Goal: Transaction & Acquisition: Purchase product/service

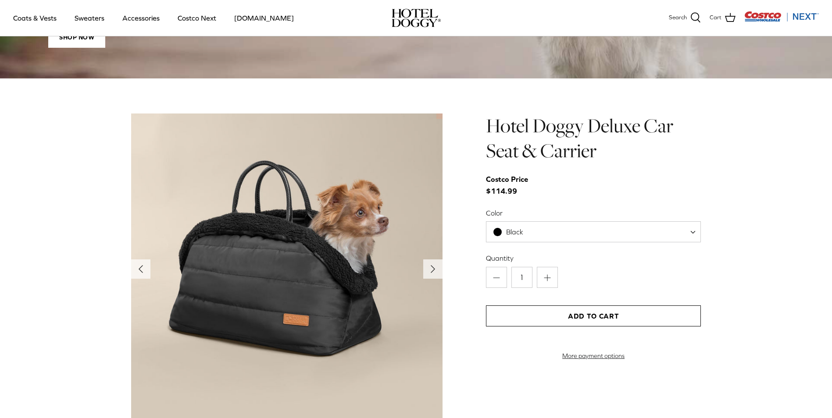
scroll to position [790, 0]
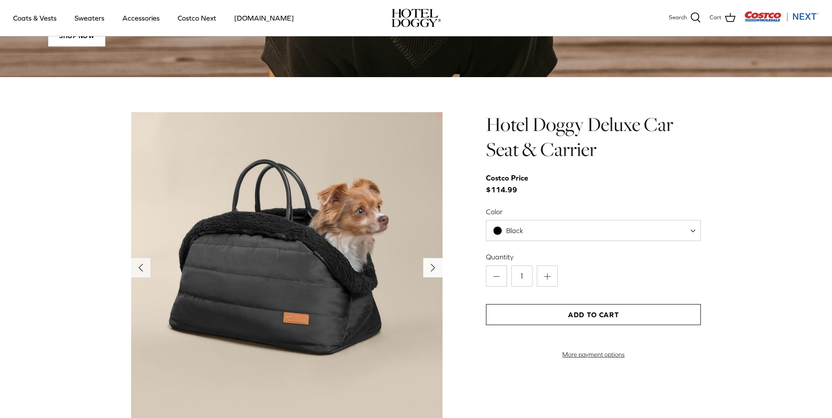
click at [435, 273] on icon "Right" at bounding box center [433, 268] width 14 height 14
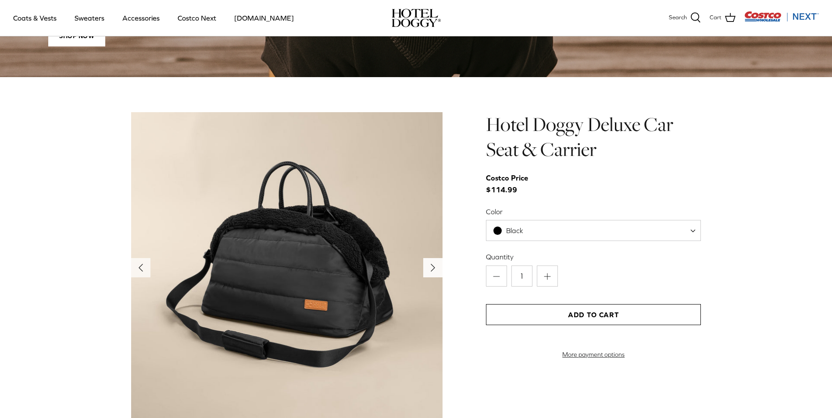
click at [434, 273] on icon "Right" at bounding box center [433, 268] width 14 height 14
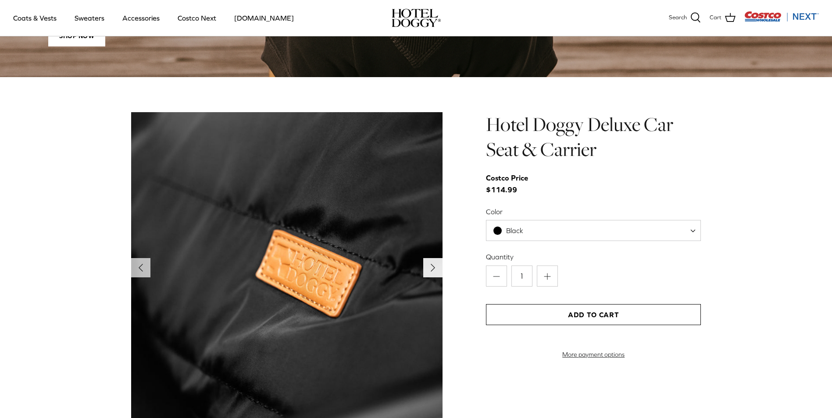
click at [434, 273] on icon "Right" at bounding box center [433, 268] width 14 height 14
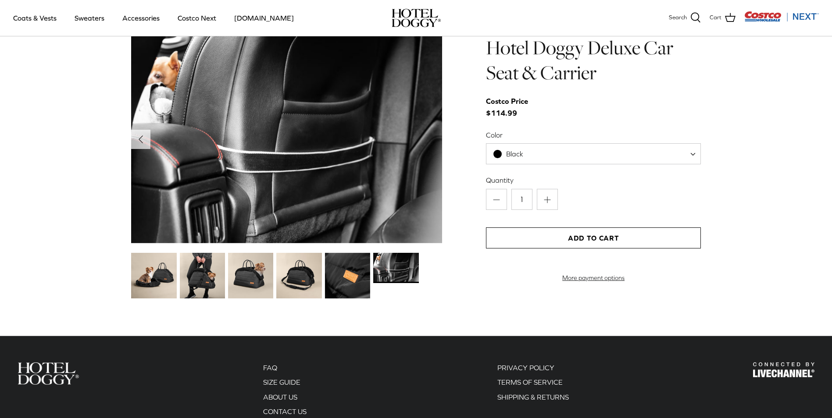
scroll to position [877, 0]
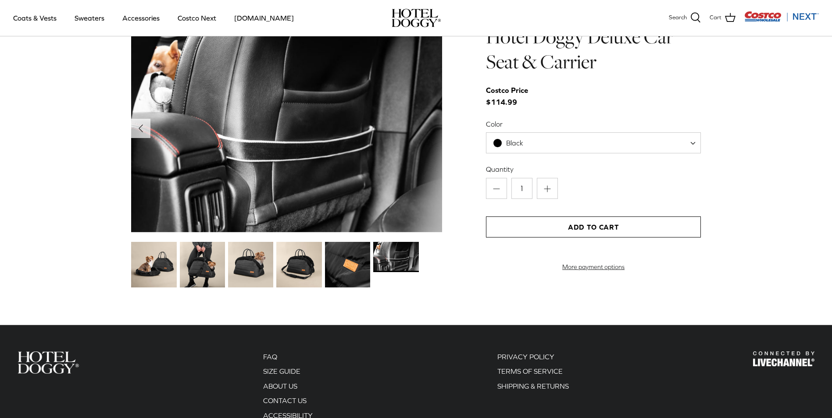
click at [359, 273] on img at bounding box center [347, 264] width 45 height 45
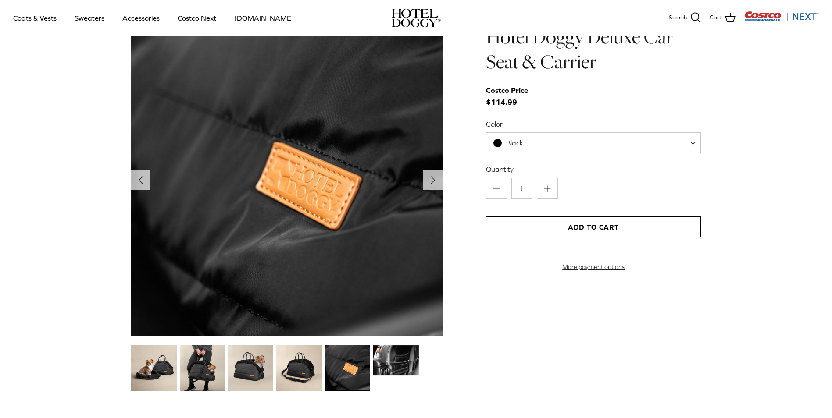
click at [308, 367] on img at bounding box center [298, 368] width 45 height 45
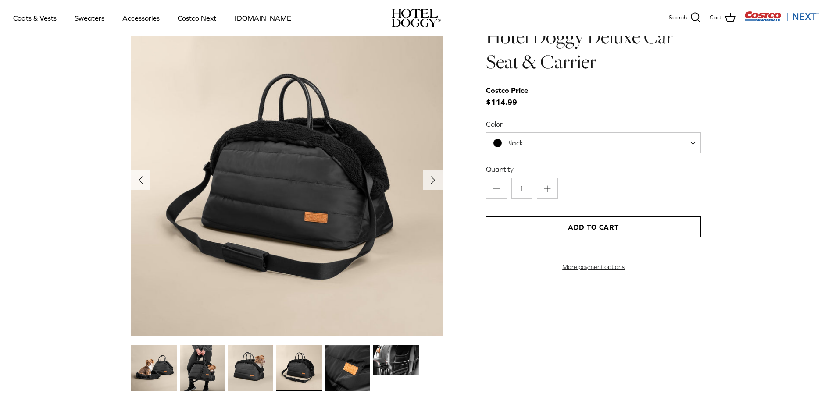
click at [254, 372] on img at bounding box center [250, 368] width 45 height 45
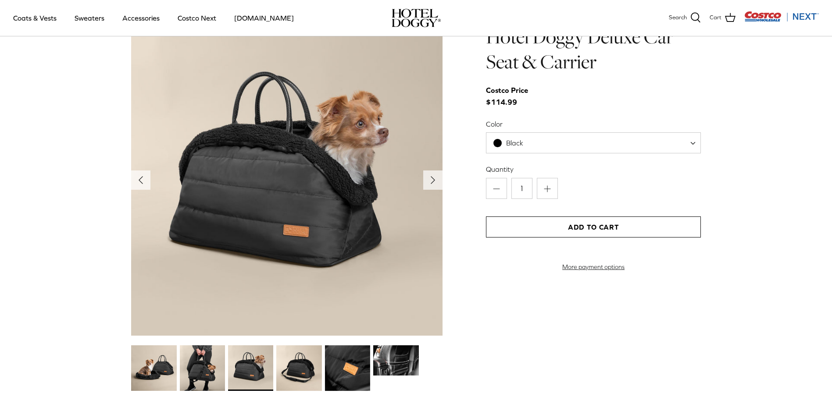
click at [206, 371] on img at bounding box center [202, 368] width 45 height 45
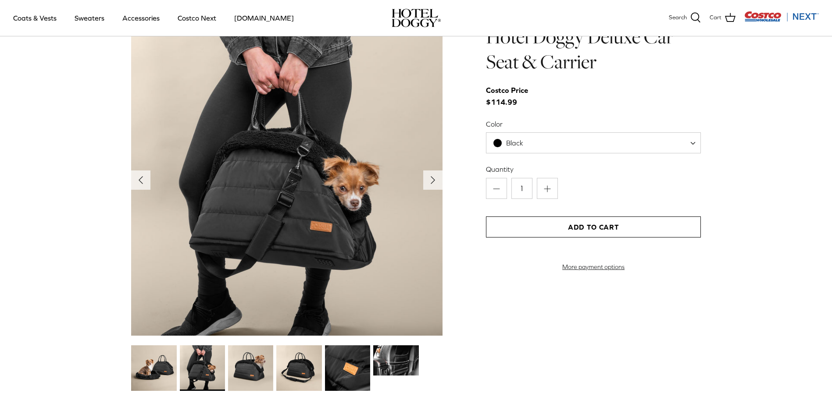
click at [152, 371] on img at bounding box center [153, 368] width 45 height 45
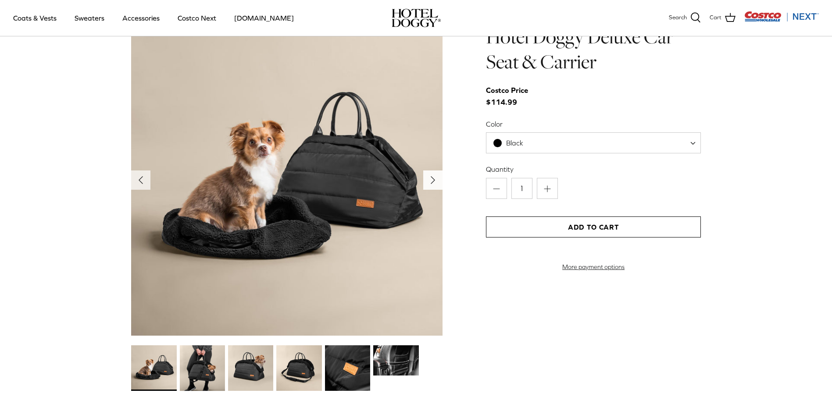
click at [432, 181] on polyline "Next" at bounding box center [433, 180] width 4 height 7
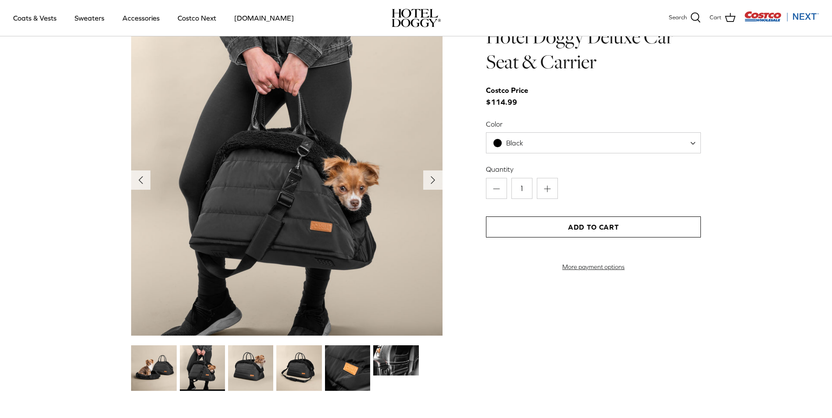
click at [597, 146] on span "Black" at bounding box center [593, 142] width 215 height 21
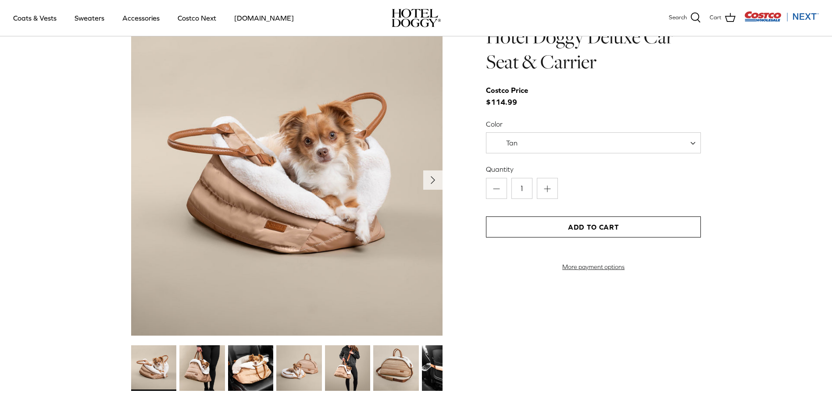
select select "Black"
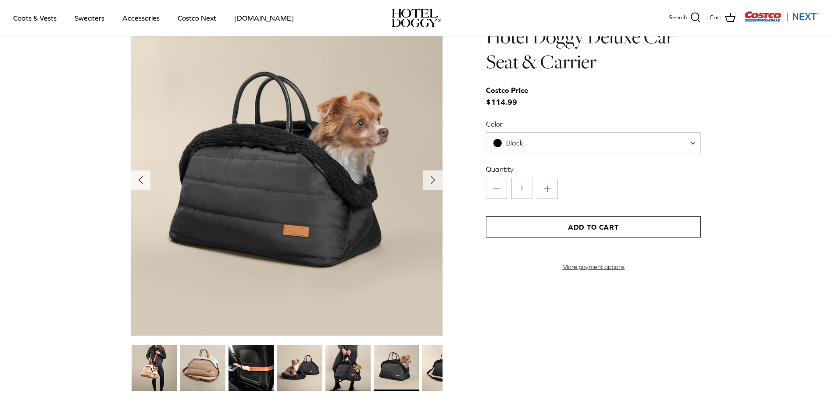
click at [575, 230] on button "Add to Cart" at bounding box center [593, 227] width 215 height 21
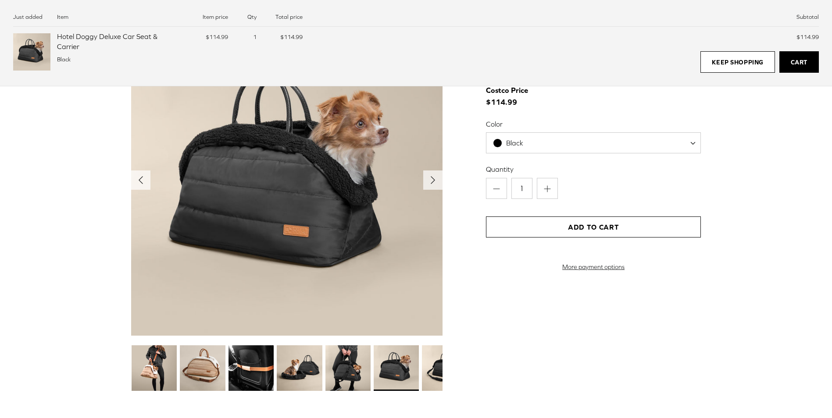
click at [777, 237] on div "Left Right" at bounding box center [416, 209] width 832 height 368
click at [722, 64] on link "Keep Shopping" at bounding box center [737, 62] width 74 height 22
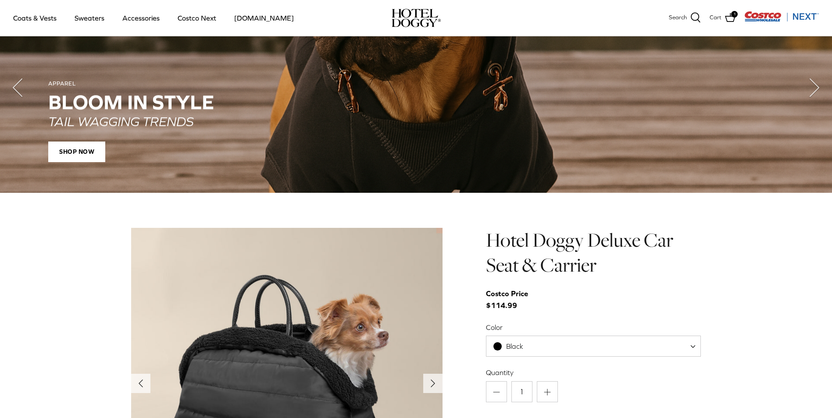
scroll to position [658, 0]
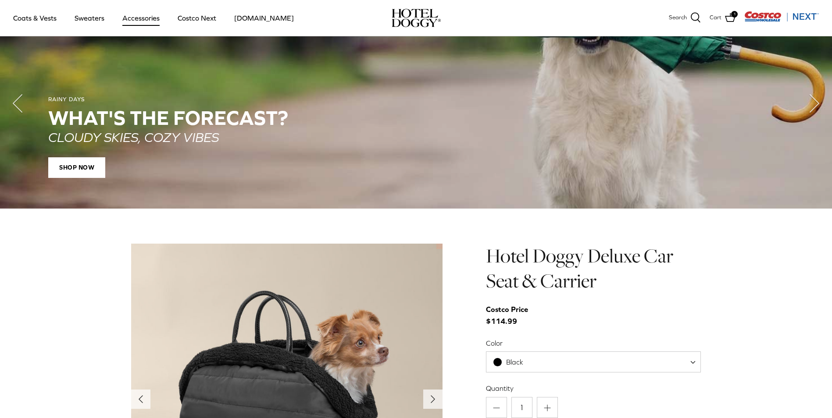
click at [131, 17] on link "Accessories" at bounding box center [140, 18] width 53 height 30
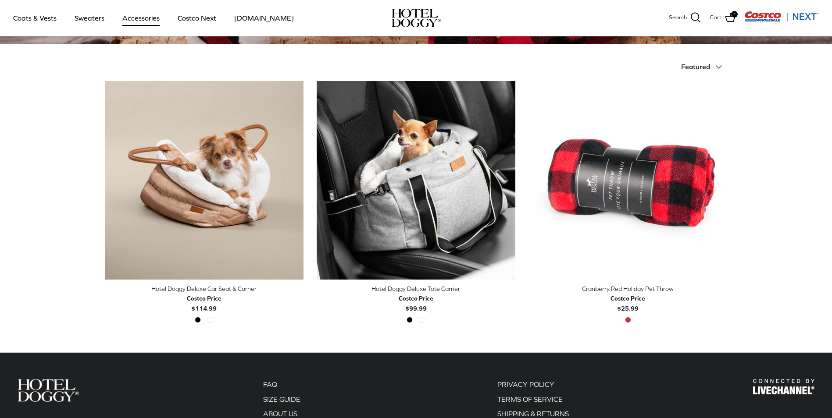
scroll to position [175, 0]
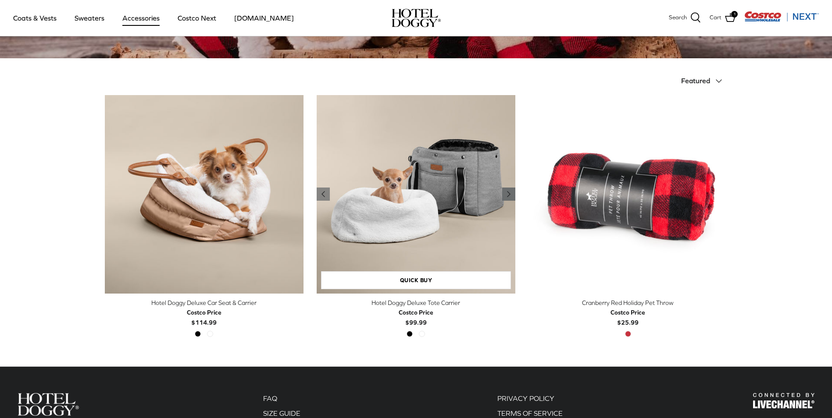
click at [512, 193] on icon "Right" at bounding box center [509, 194] width 11 height 11
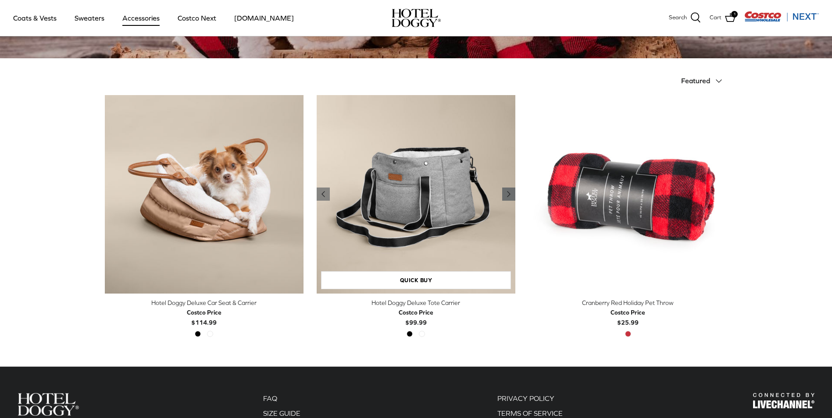
click at [512, 193] on icon "Right" at bounding box center [509, 194] width 11 height 11
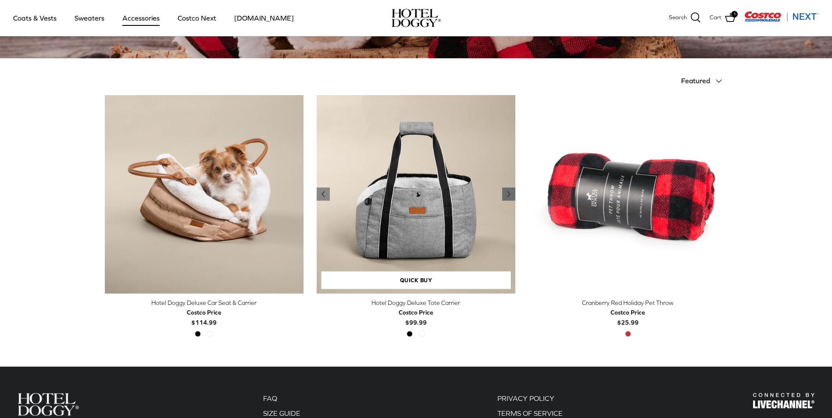
click at [512, 193] on icon "Right" at bounding box center [509, 194] width 11 height 11
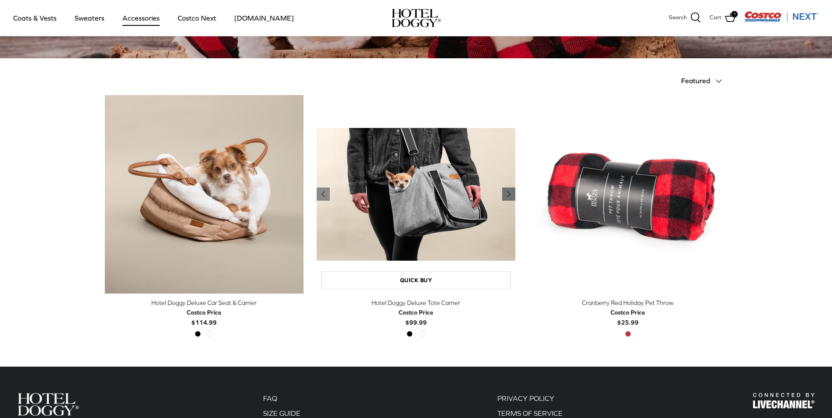
click at [512, 193] on icon "Right" at bounding box center [509, 194] width 11 height 11
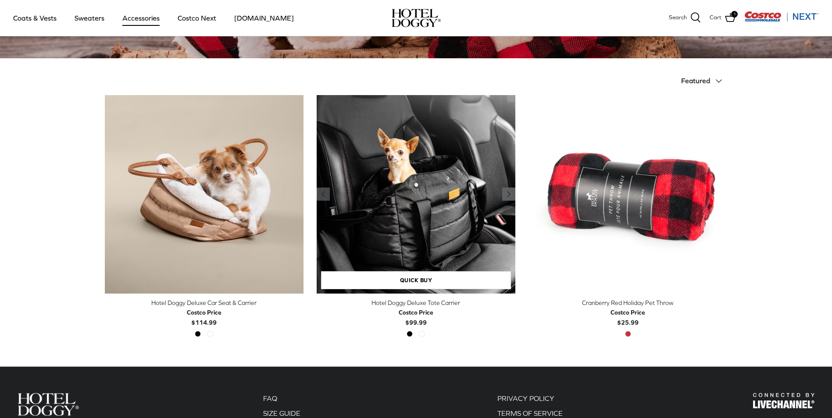
click at [512, 193] on icon "Right" at bounding box center [509, 194] width 11 height 11
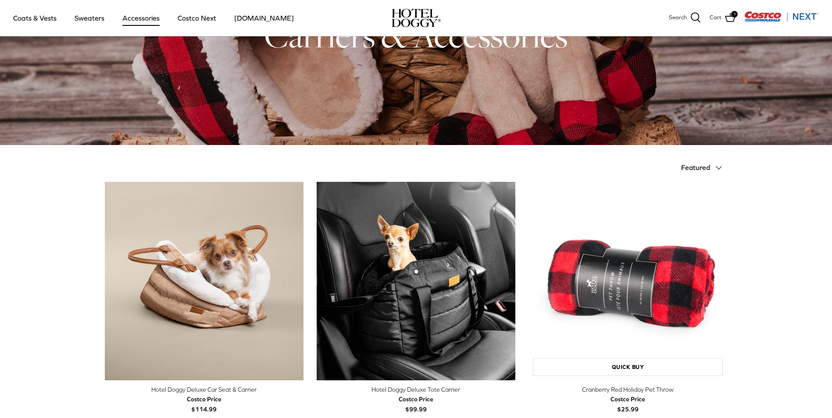
scroll to position [88, 0]
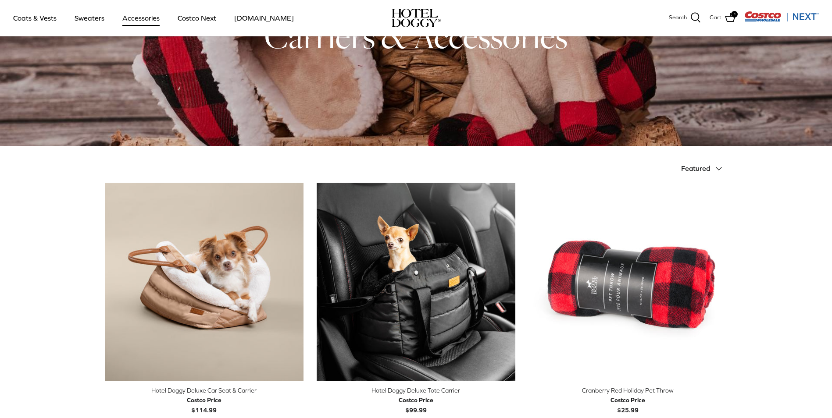
click at [704, 171] on span "Featured" at bounding box center [695, 168] width 29 height 8
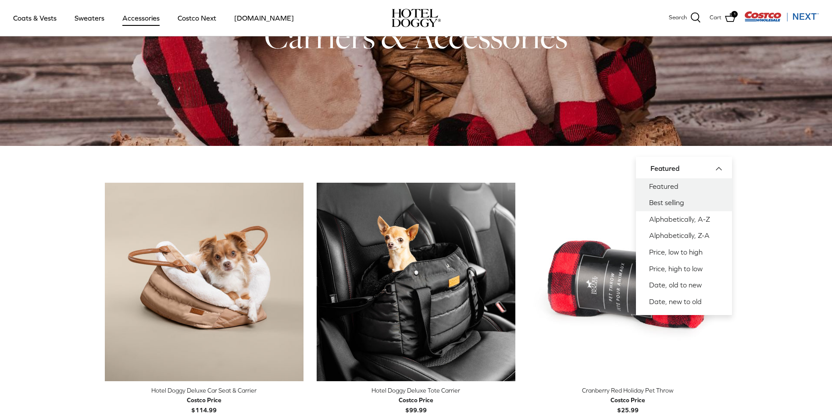
click at [693, 199] on link "Best selling" at bounding box center [684, 203] width 96 height 17
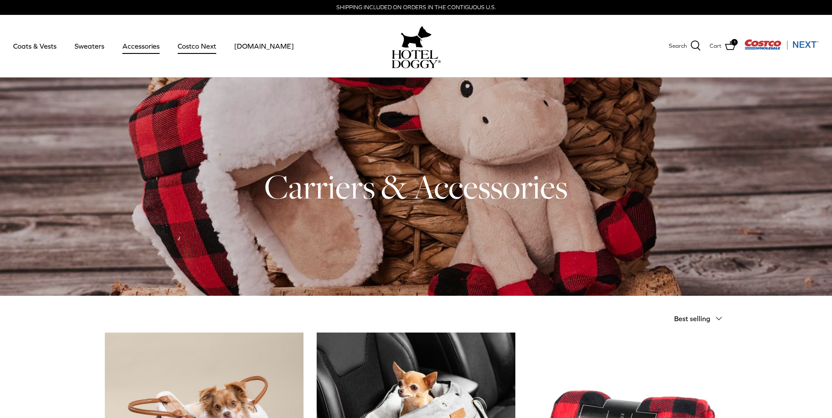
click at [193, 46] on link "Costco Next" at bounding box center [197, 46] width 54 height 30
click at [34, 46] on link "Coats & Vests" at bounding box center [34, 46] width 59 height 30
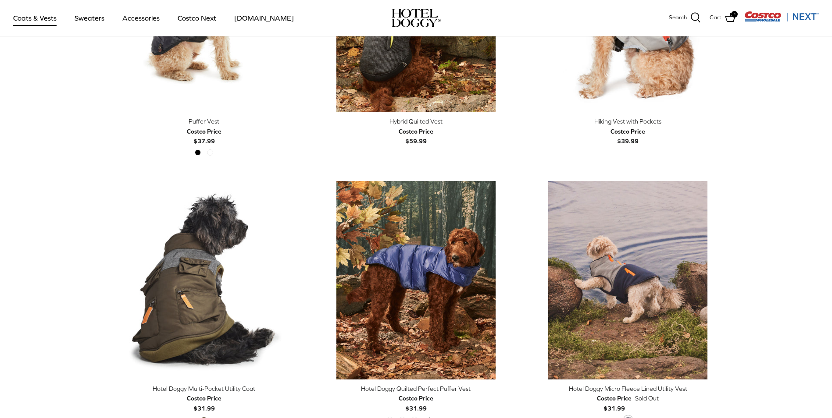
scroll to position [1623, 0]
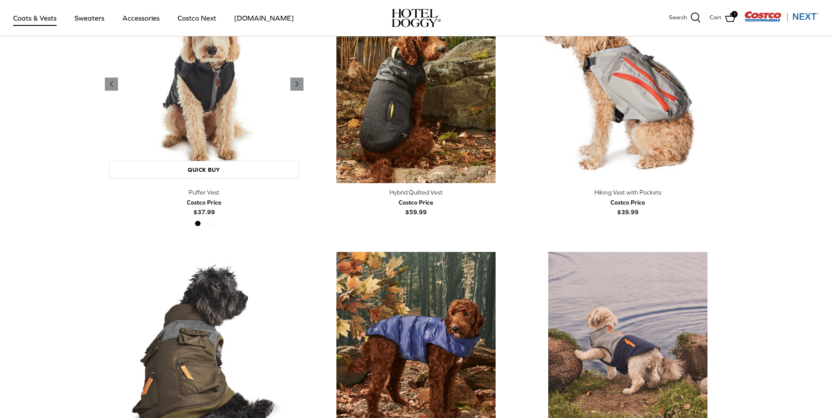
click at [208, 113] on img "Puffer Vest" at bounding box center [204, 84] width 199 height 199
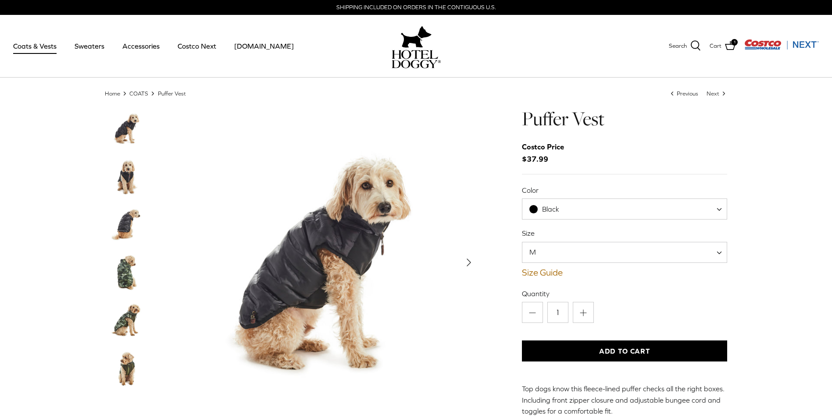
click at [622, 245] on span "M" at bounding box center [625, 252] width 206 height 21
